Goal: Complete application form

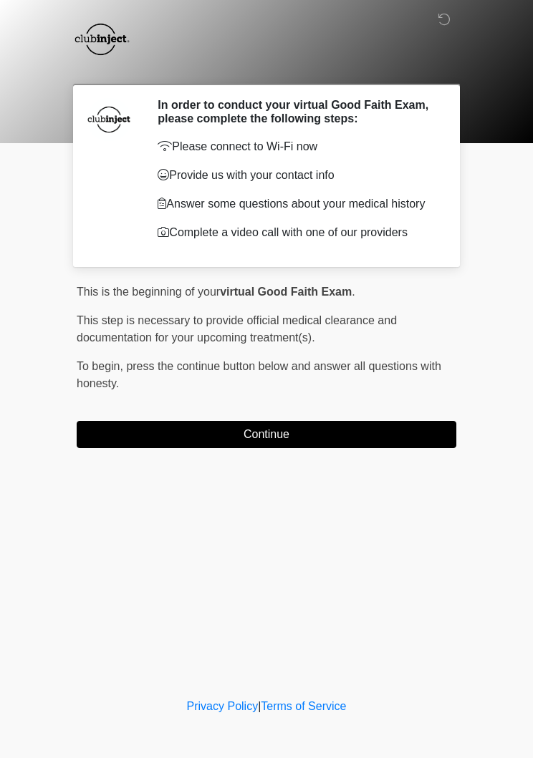
click at [332, 448] on button "Continue" at bounding box center [267, 434] width 380 height 27
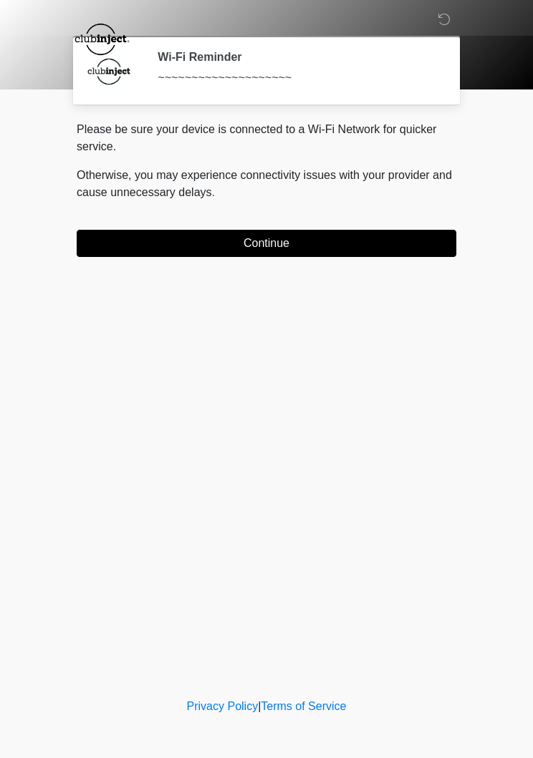
click at [366, 245] on button "Continue" at bounding box center [267, 243] width 380 height 27
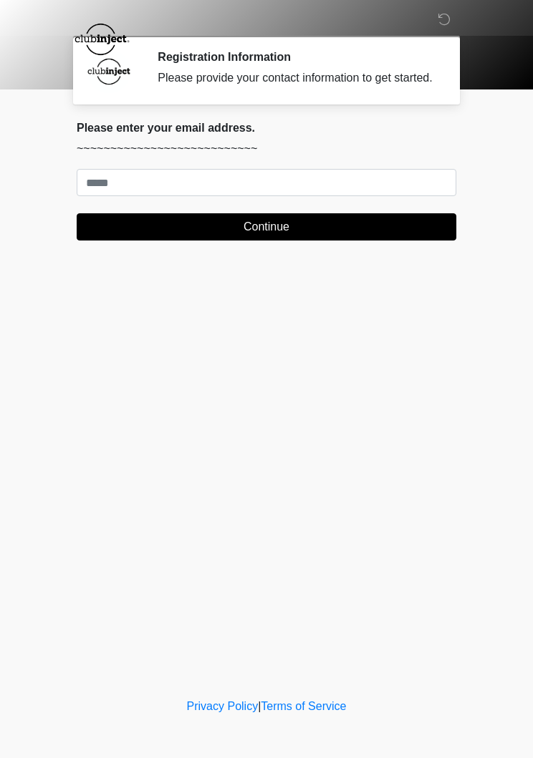
click at [446, 21] on icon at bounding box center [444, 19] width 13 height 13
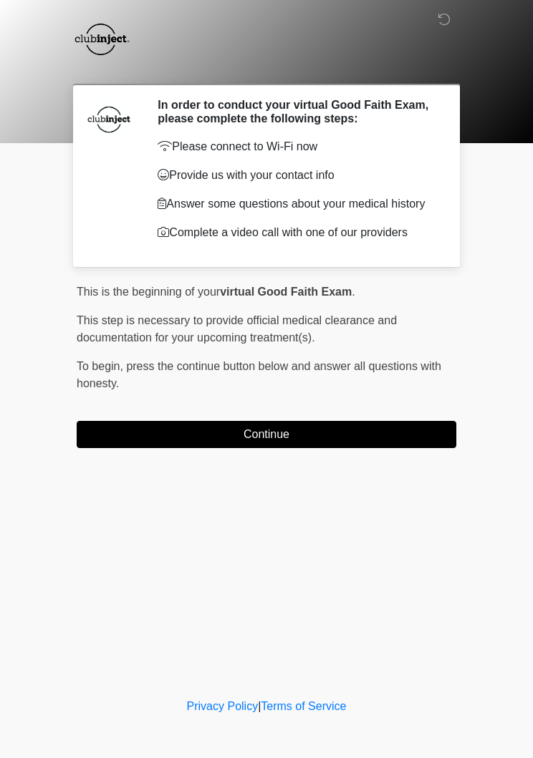
click at [385, 432] on button "Continue" at bounding box center [267, 434] width 380 height 27
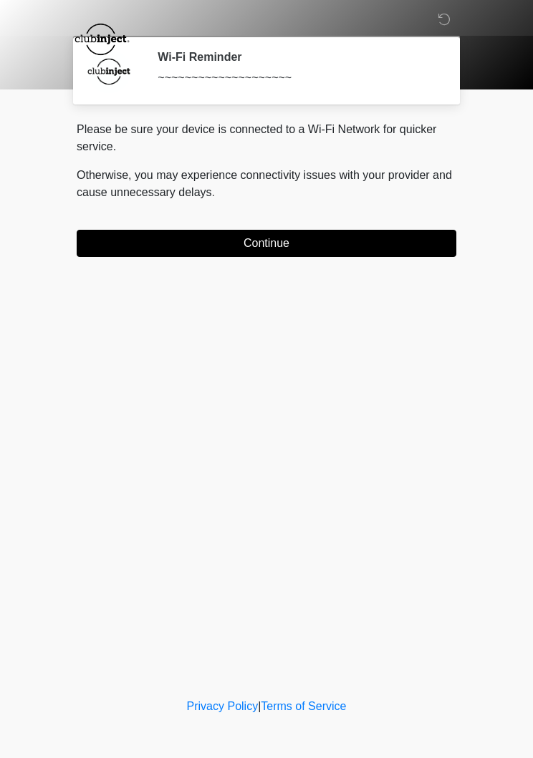
click at [370, 253] on button "Continue" at bounding box center [267, 243] width 380 height 27
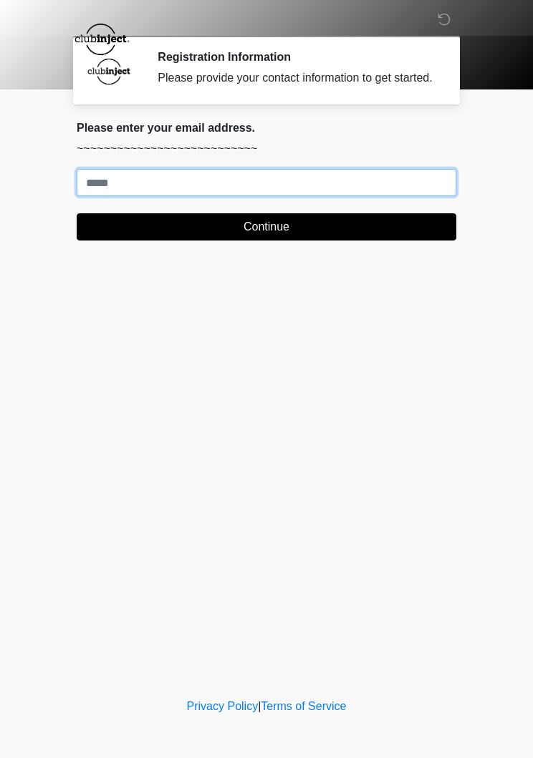
click at [405, 194] on input "Where should we email your treatment plan?" at bounding box center [267, 182] width 380 height 27
type input "**********"
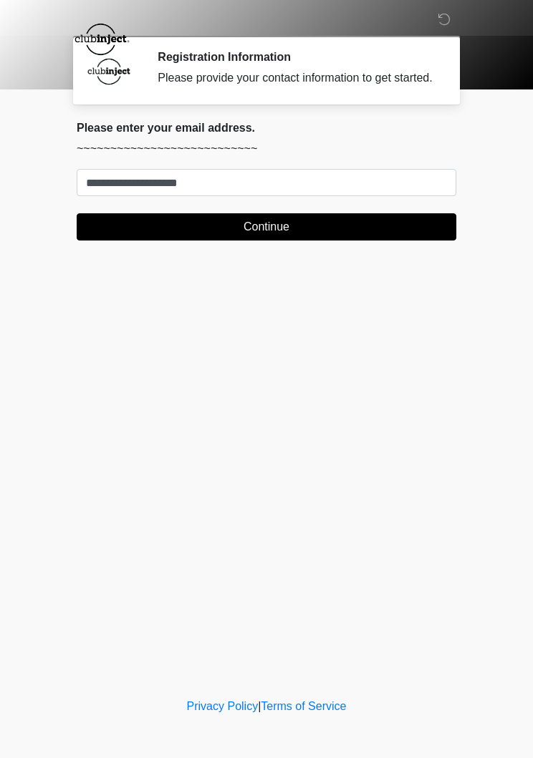
click at [141, 238] on button "Continue" at bounding box center [267, 226] width 380 height 27
